Goal: Task Accomplishment & Management: Manage account settings

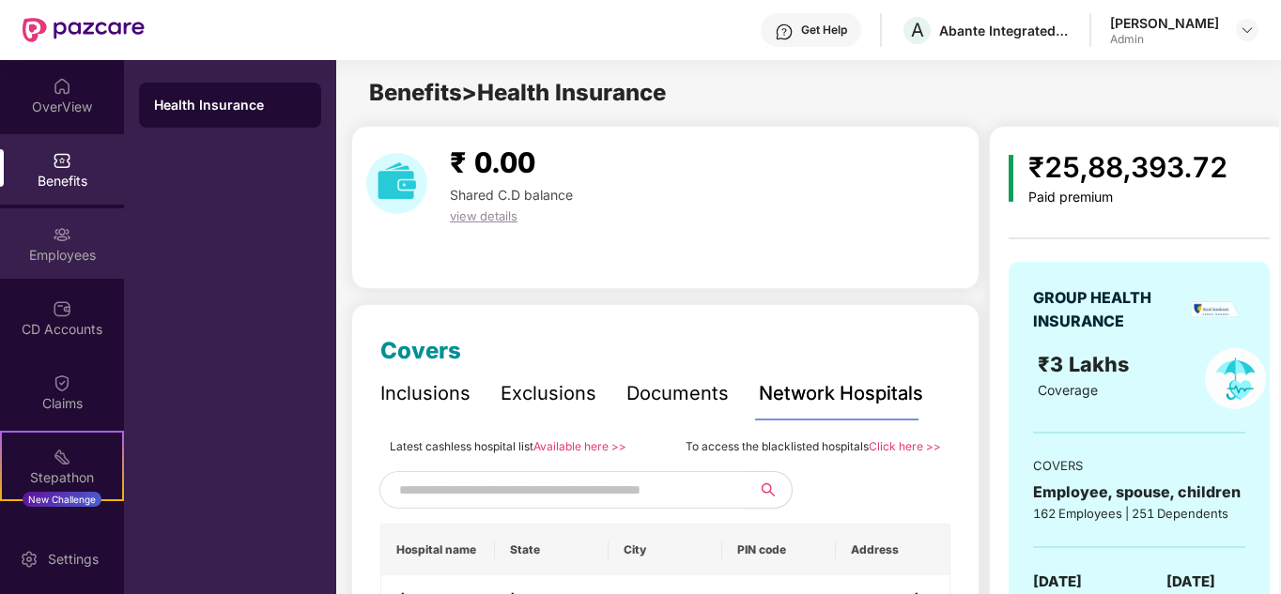
click at [62, 258] on div "Employees" at bounding box center [62, 255] width 124 height 19
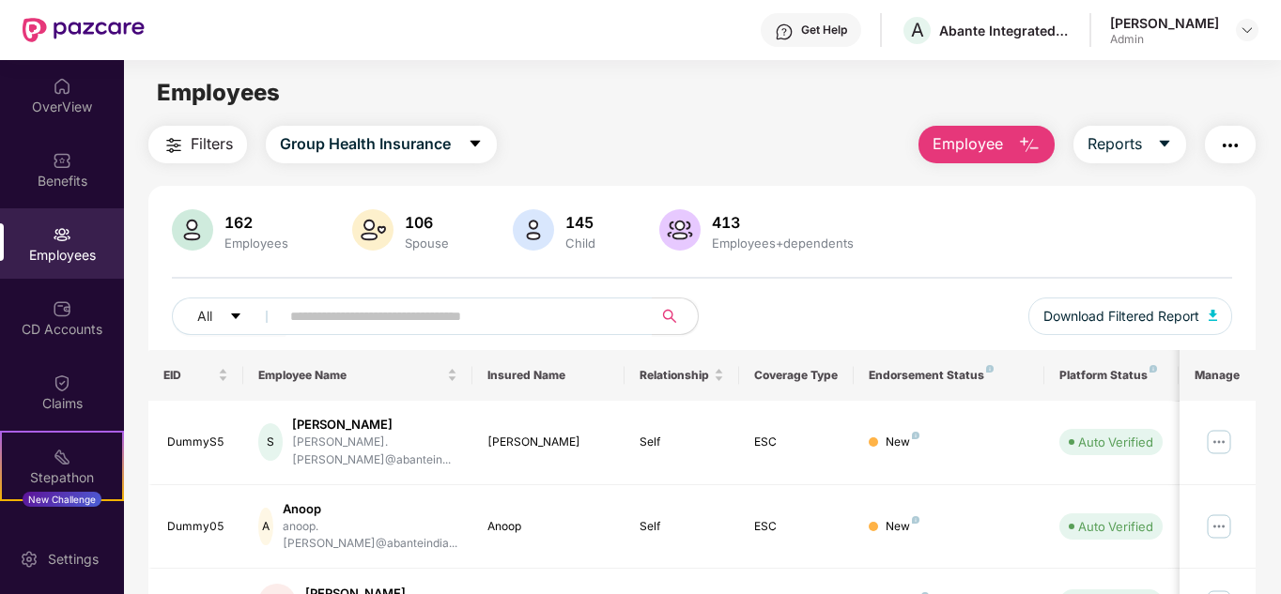
drag, startPoint x: 62, startPoint y: 258, endPoint x: 861, endPoint y: 141, distance: 807.6
click at [861, 141] on div "Filters Group Health Insurance Employee Reports" at bounding box center [702, 145] width 1108 height 38
click at [509, 316] on input "text" at bounding box center [458, 316] width 337 height 28
click at [342, 327] on input "text" at bounding box center [458, 316] width 337 height 28
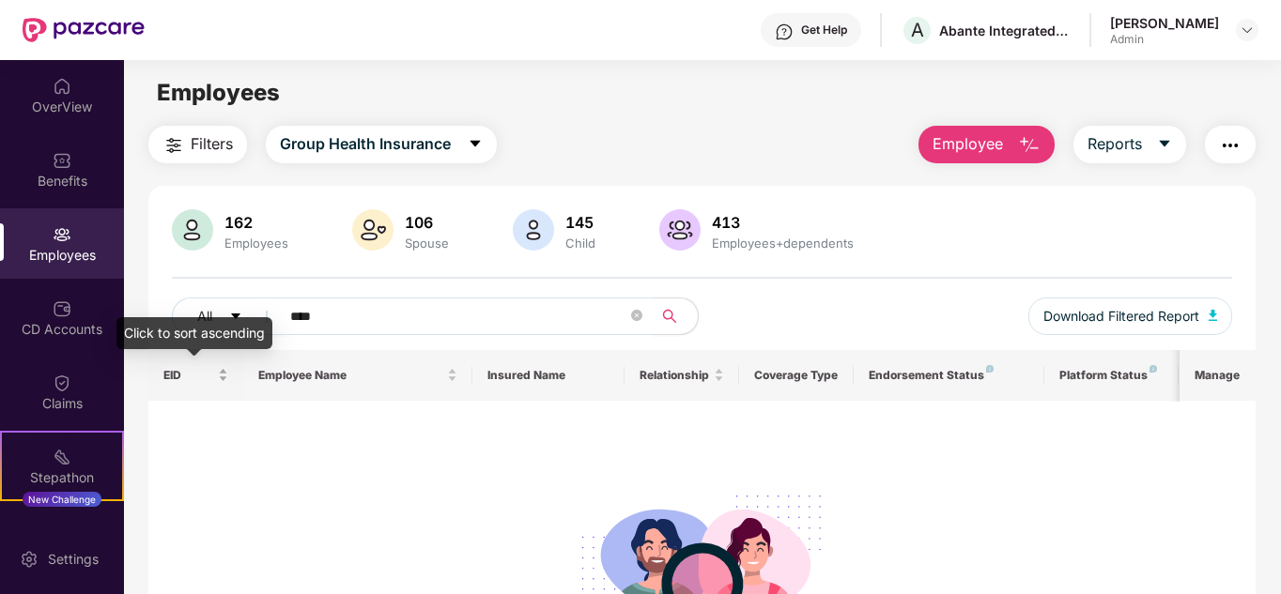
type input "****"
click at [169, 375] on span "EID" at bounding box center [189, 375] width 52 height 15
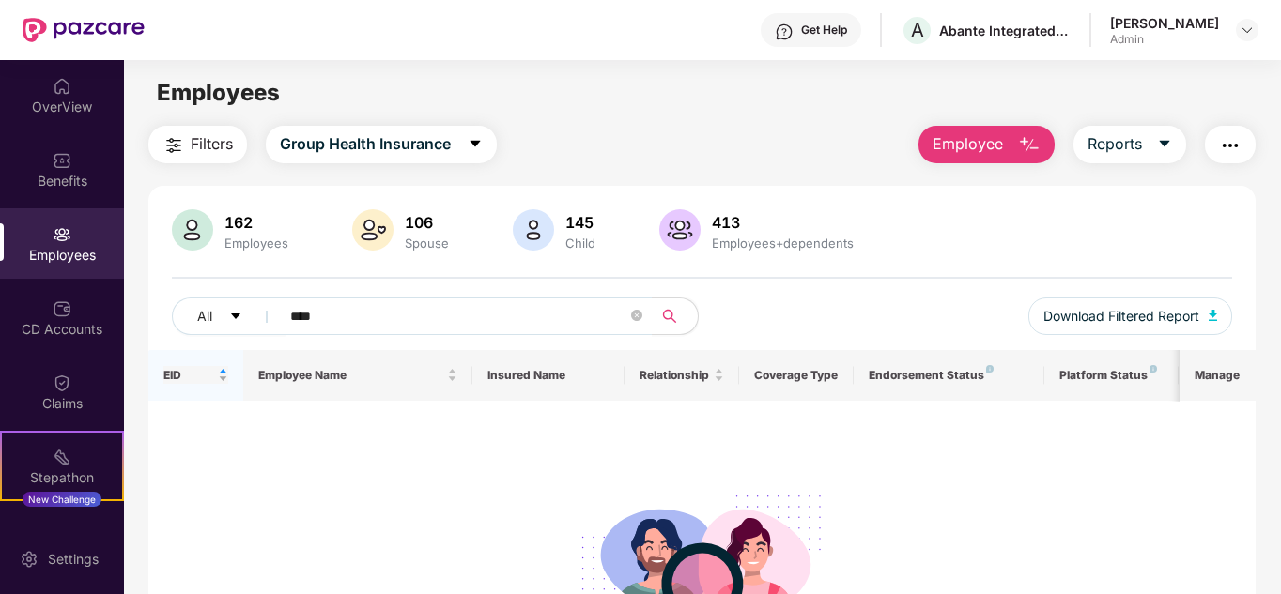
click at [169, 375] on span "EID" at bounding box center [189, 375] width 52 height 15
click at [1246, 30] on img at bounding box center [1246, 30] width 15 height 15
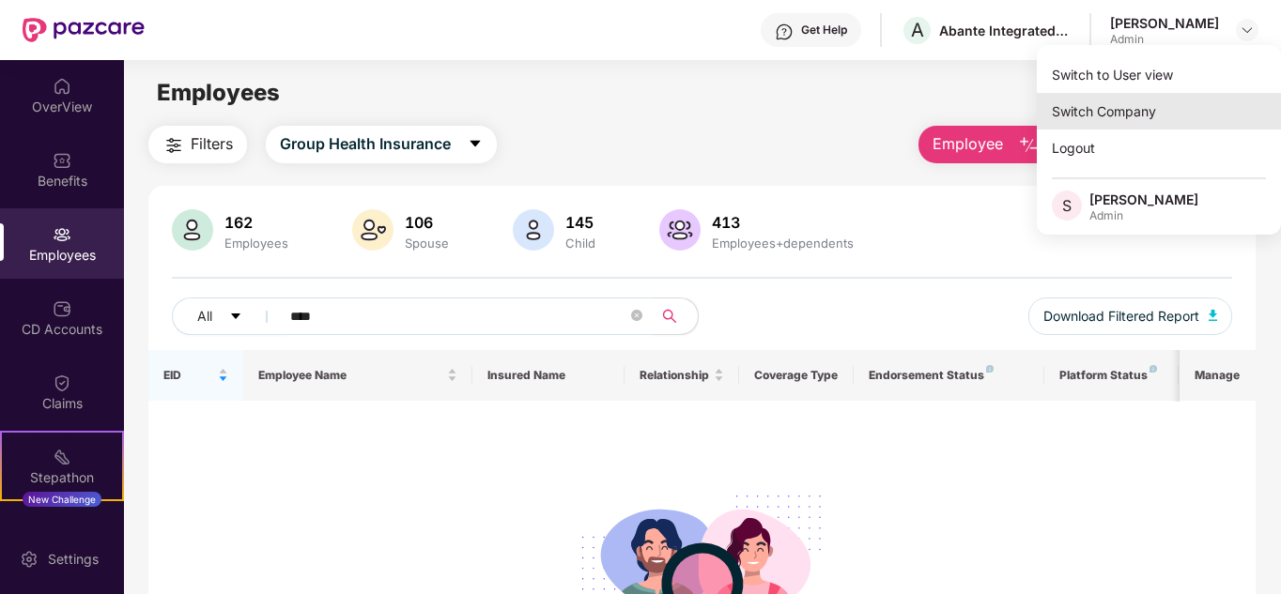
click at [1130, 115] on div "Switch Company" at bounding box center [1159, 111] width 244 height 37
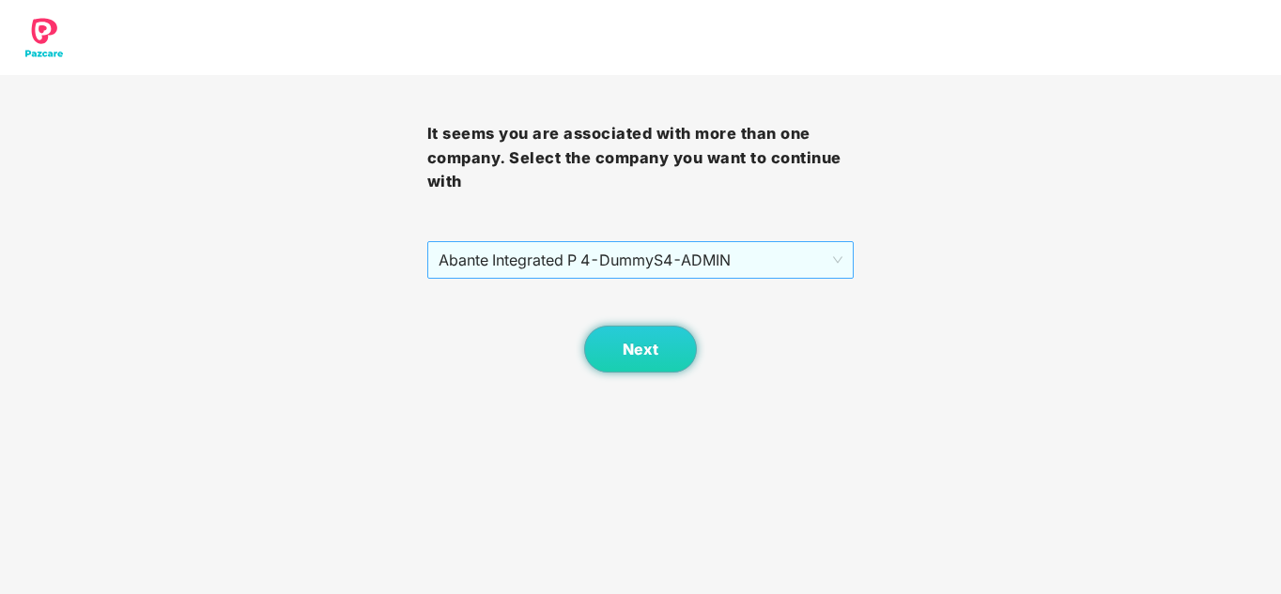
click at [596, 255] on span "Abante Integrated P 4 - DummyS4 - ADMIN" at bounding box center [640, 260] width 405 height 36
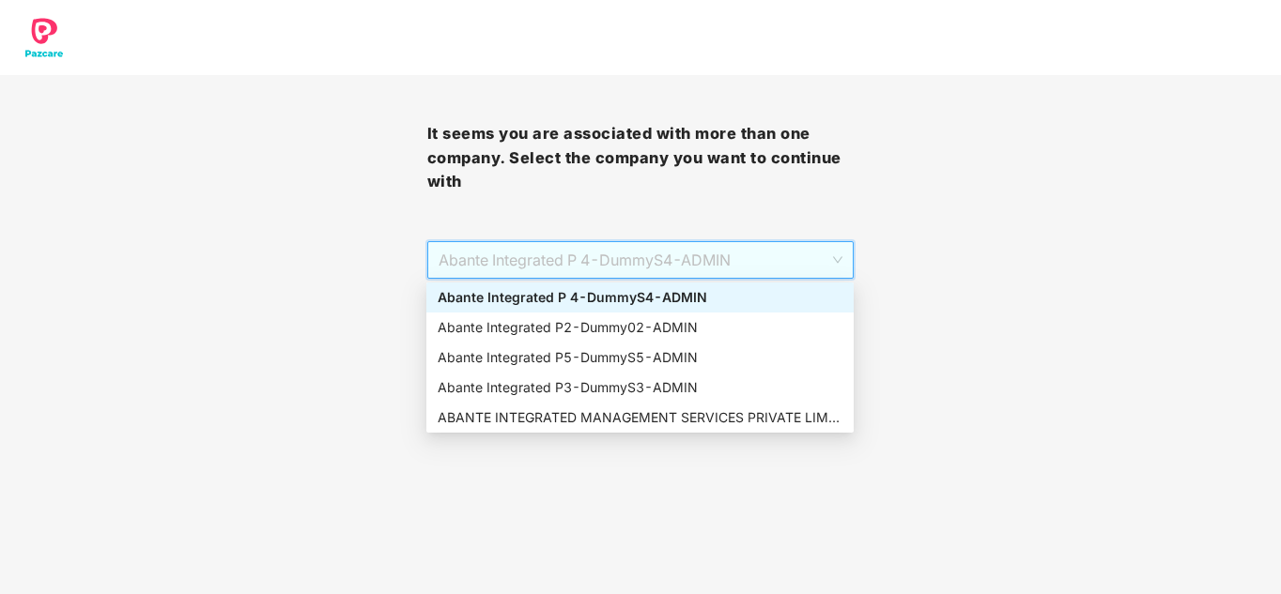
click at [549, 300] on div "Abante Integrated P 4 - DummyS4 - ADMIN" at bounding box center [640, 297] width 405 height 21
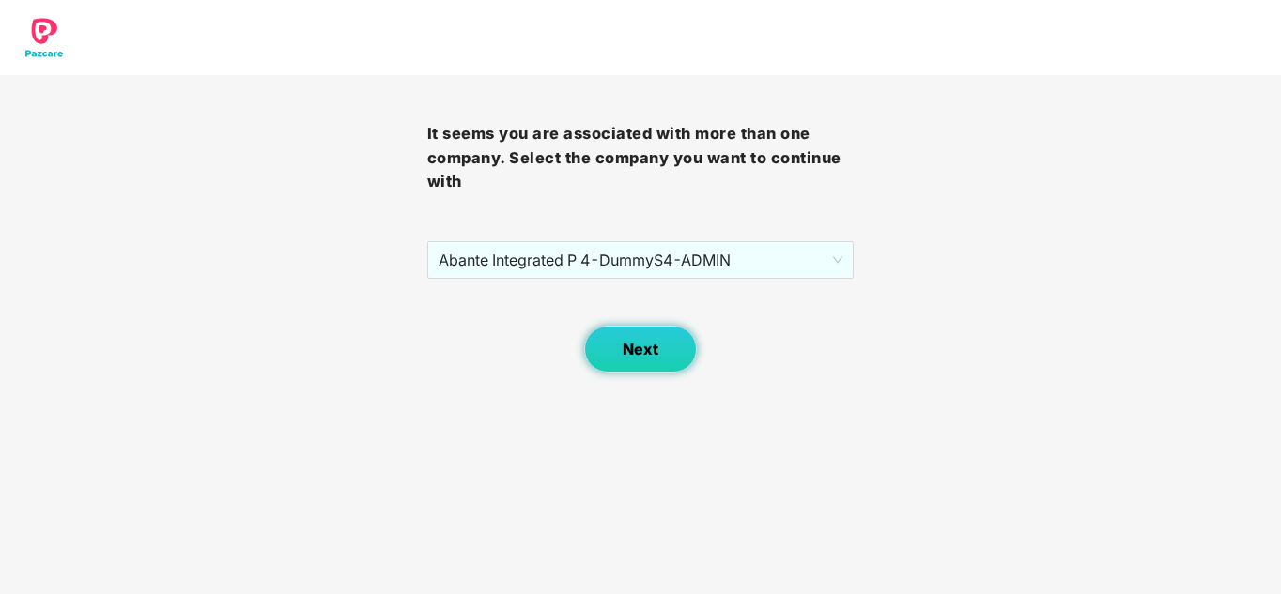
click at [630, 353] on span "Next" at bounding box center [641, 350] width 36 height 18
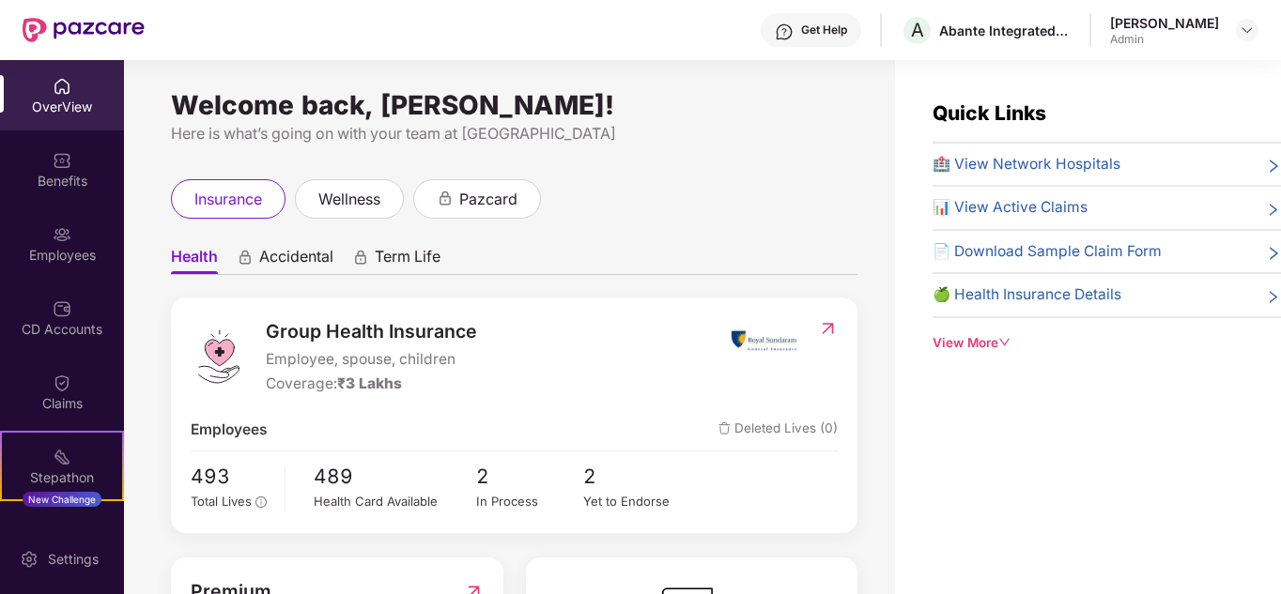
scroll to position [94, 0]
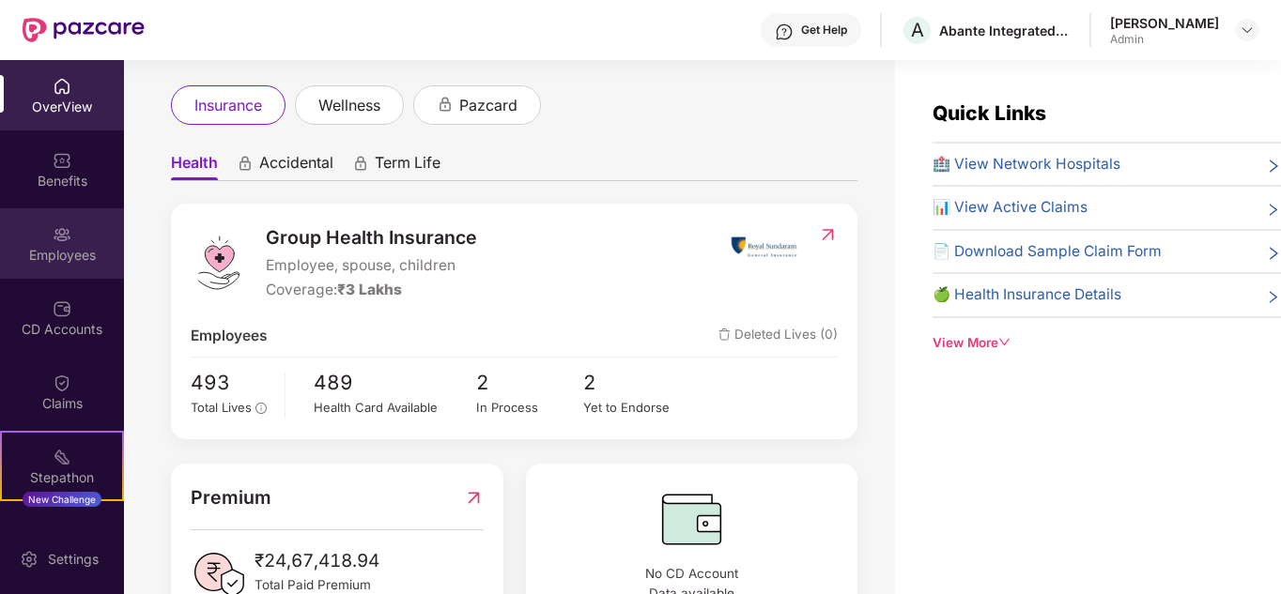
click at [60, 251] on div "Employees" at bounding box center [62, 255] width 124 height 19
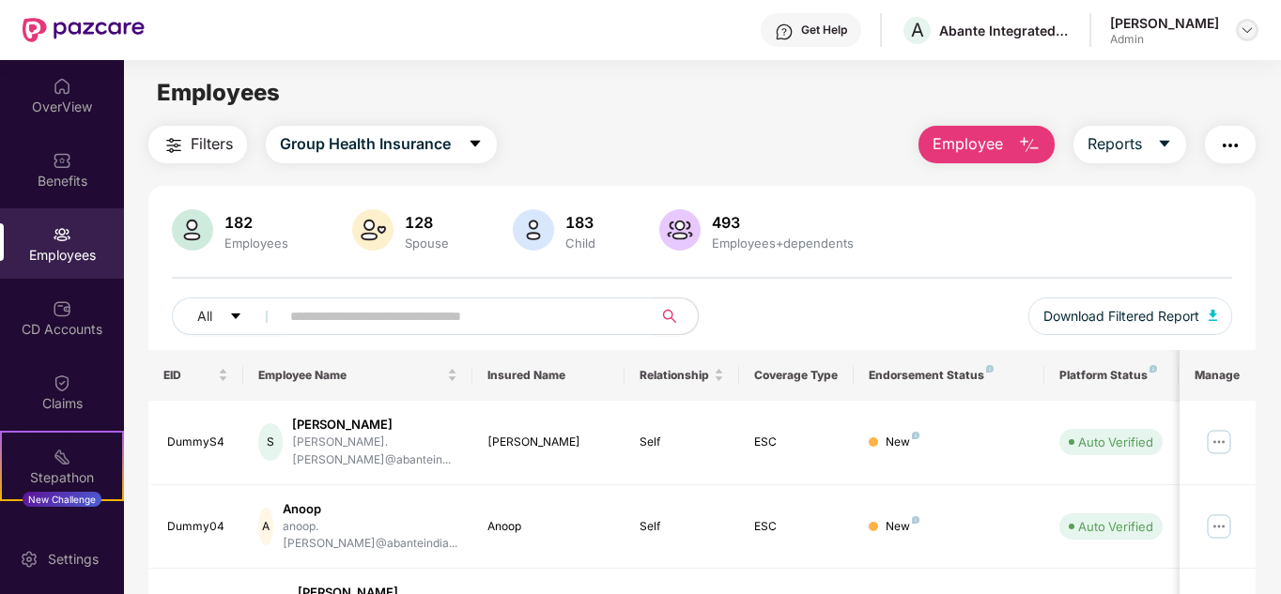
click at [1244, 37] on img at bounding box center [1246, 30] width 15 height 15
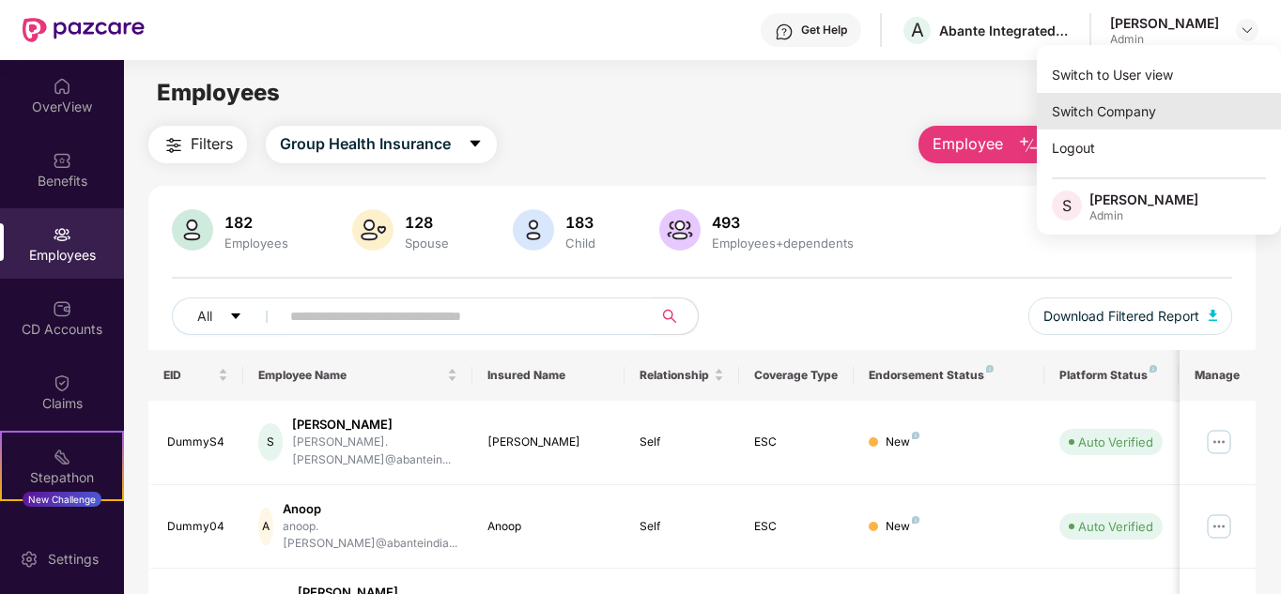
click at [1105, 104] on div "Switch Company" at bounding box center [1159, 111] width 244 height 37
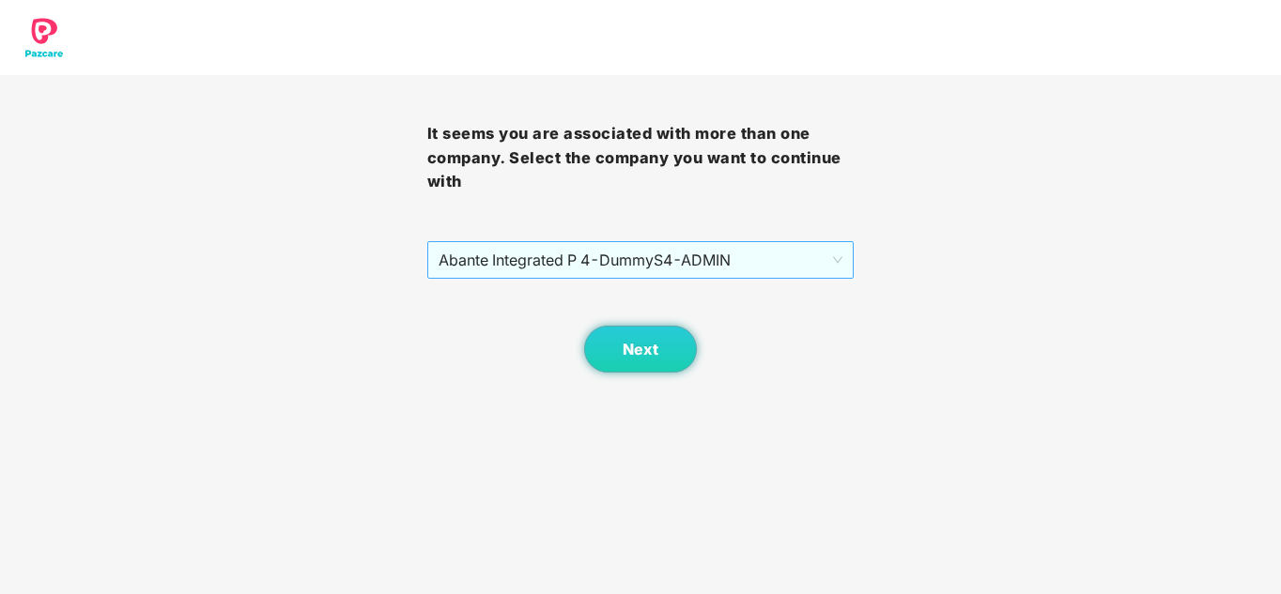
click at [679, 250] on span "Abante Integrated P 4 - DummyS4 - ADMIN" at bounding box center [640, 260] width 405 height 36
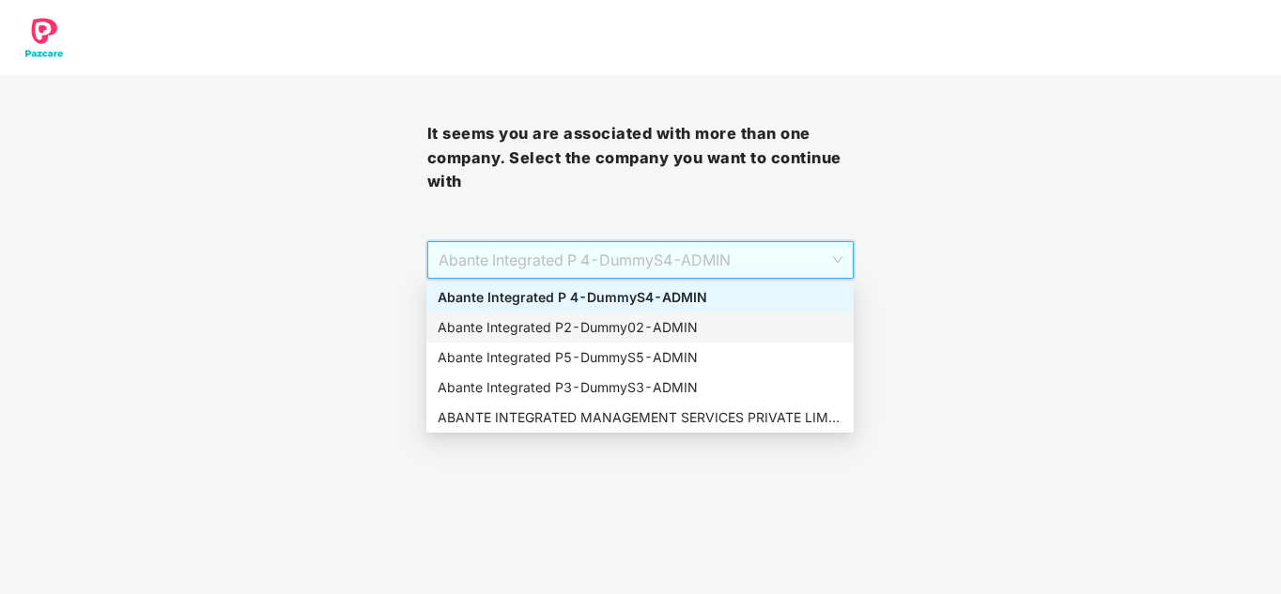
click at [589, 316] on div "Abante Integrated P2 - Dummy02 - ADMIN" at bounding box center [639, 328] width 427 height 30
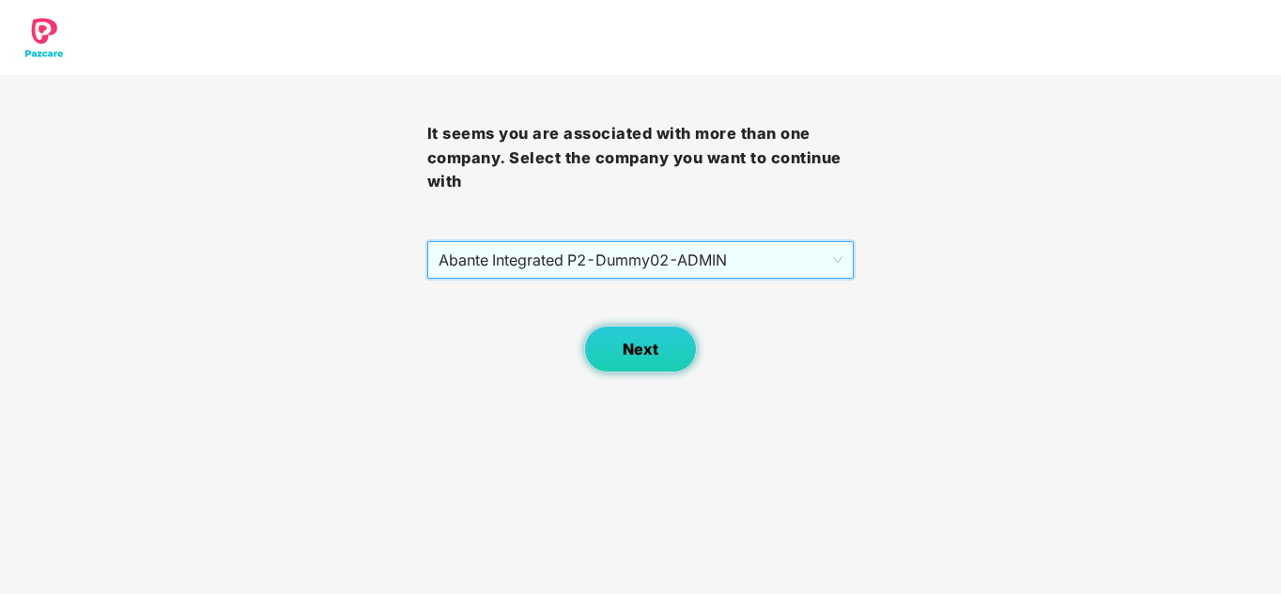
click at [649, 347] on span "Next" at bounding box center [641, 350] width 36 height 18
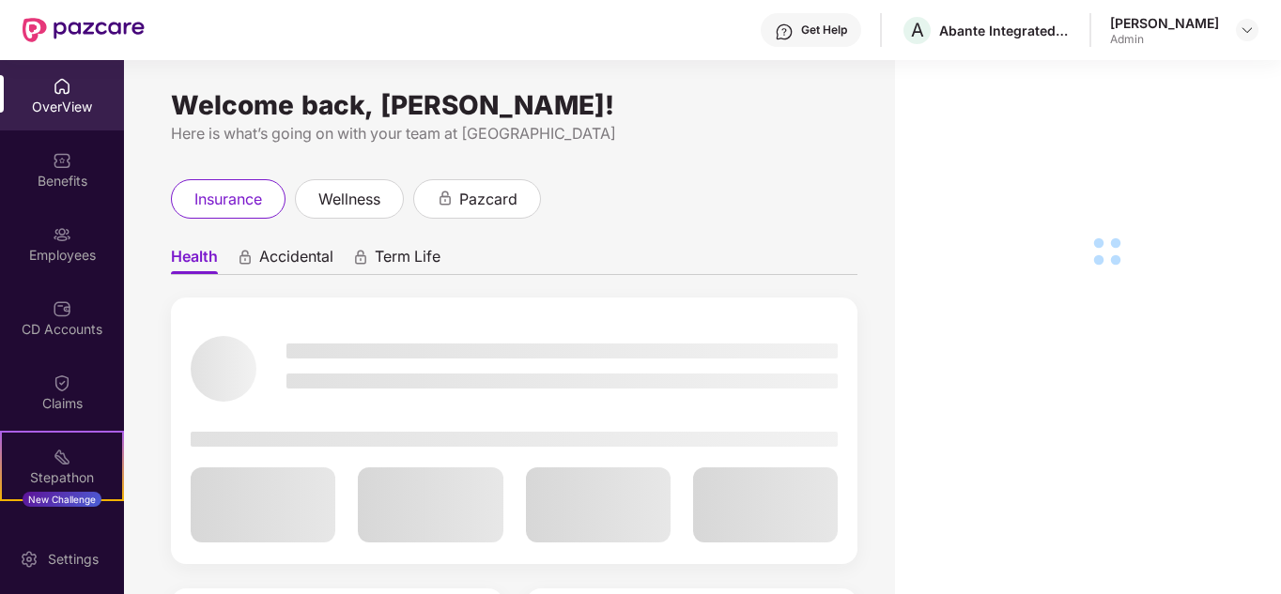
click at [55, 252] on div "Employees" at bounding box center [62, 255] width 124 height 19
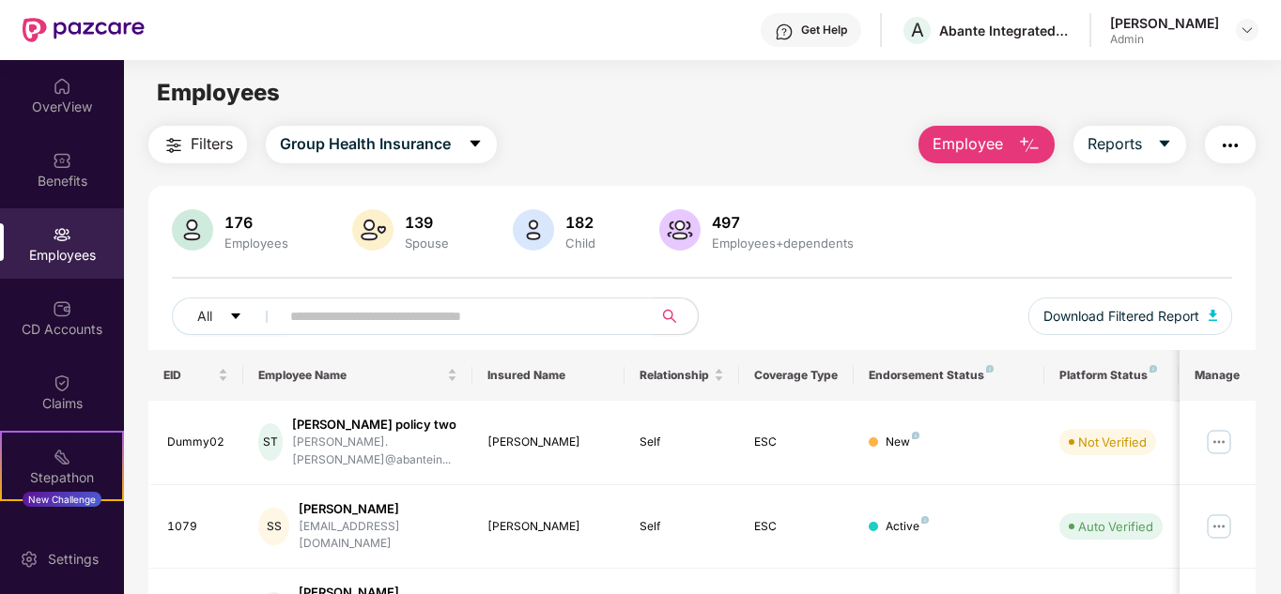
click at [348, 322] on input "text" at bounding box center [458, 316] width 337 height 28
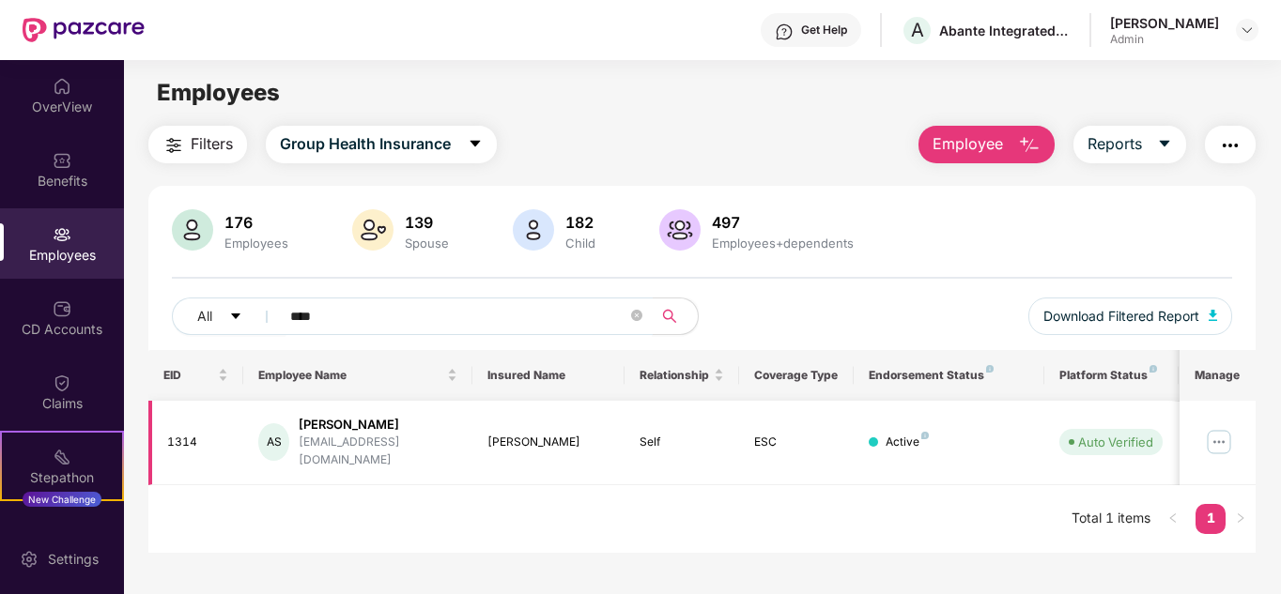
type input "****"
click at [1227, 436] on img at bounding box center [1219, 442] width 30 height 30
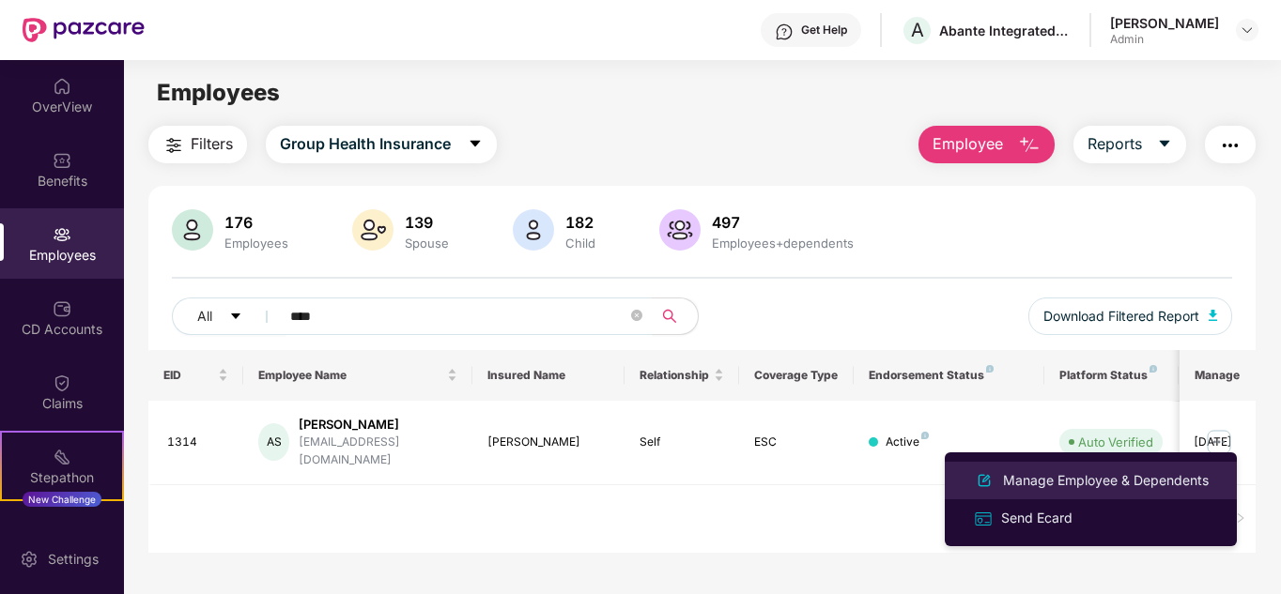
click at [1121, 484] on div "Manage Employee & Dependents" at bounding box center [1105, 480] width 213 height 21
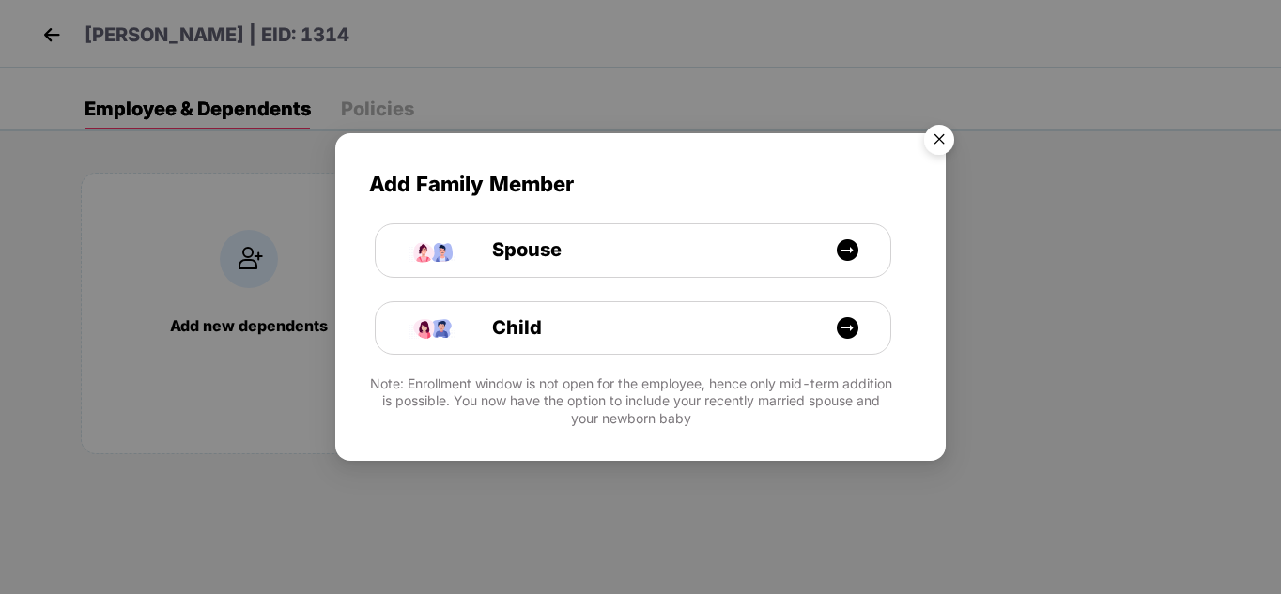
click at [936, 131] on img "Close" at bounding box center [939, 142] width 53 height 53
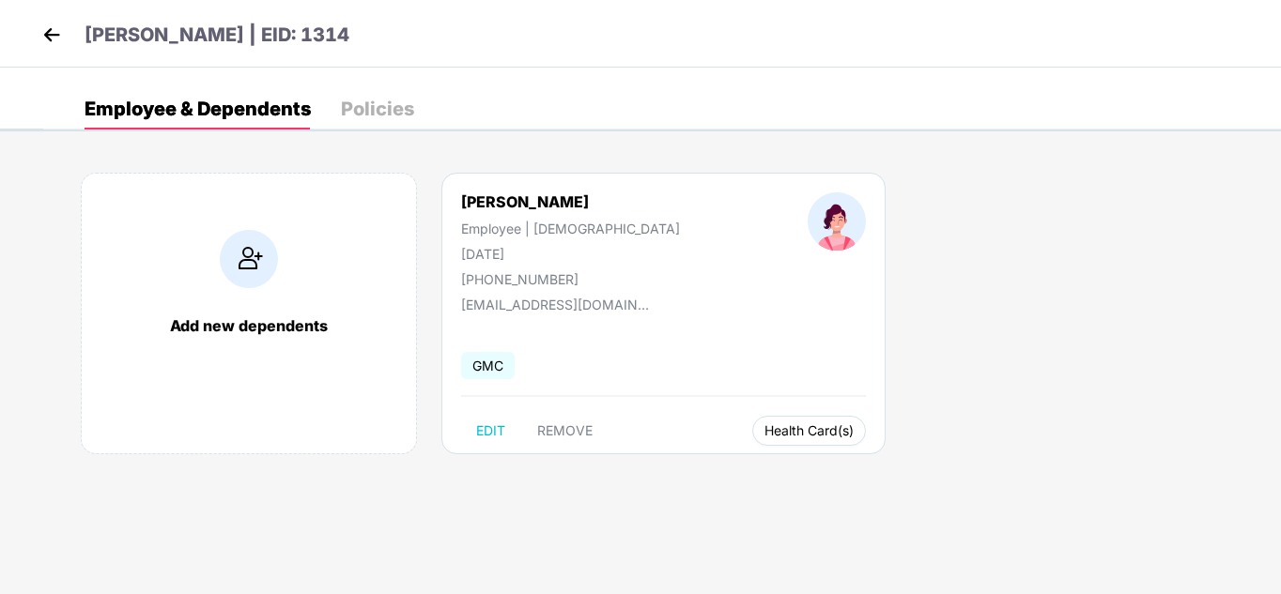
click at [764, 431] on span "Health Card(s)" at bounding box center [808, 430] width 89 height 9
click at [752, 438] on button "Health Card(s)" at bounding box center [809, 431] width 114 height 30
click at [820, 469] on img at bounding box center [816, 469] width 19 height 19
click at [54, 39] on img at bounding box center [52, 35] width 28 height 28
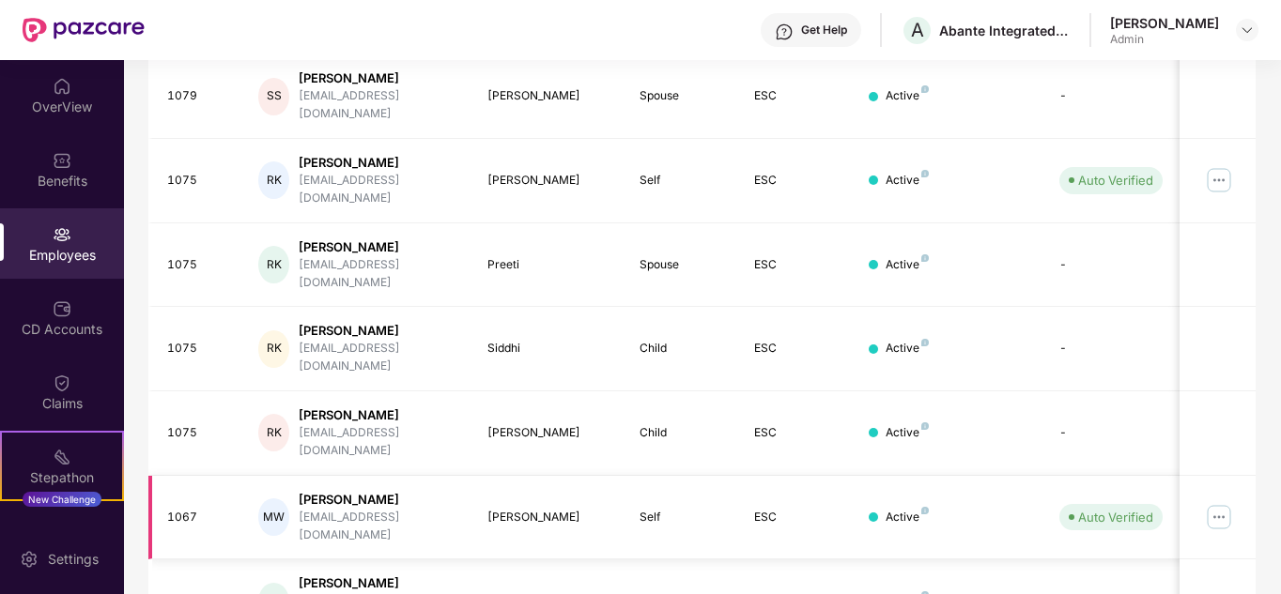
scroll to position [560, 0]
